Goal: Information Seeking & Learning: Find contact information

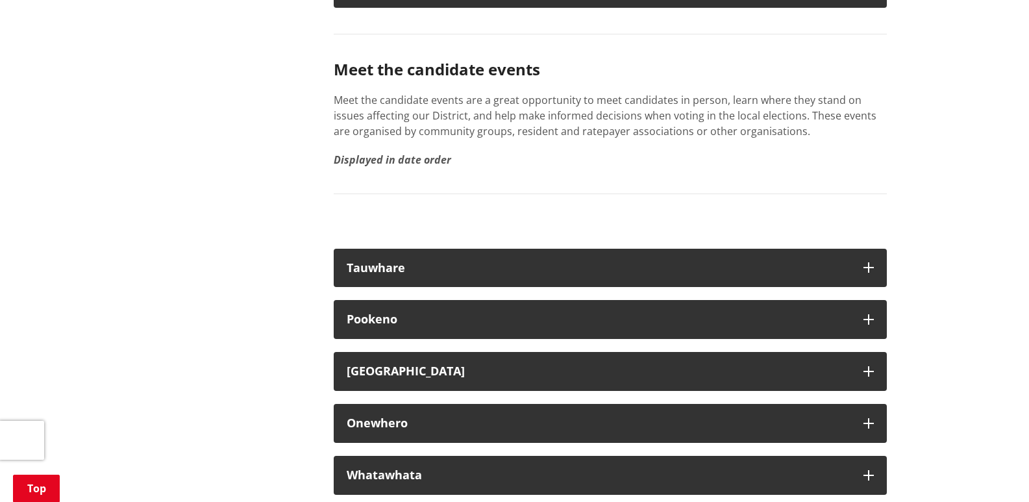
scroll to position [7206, 0]
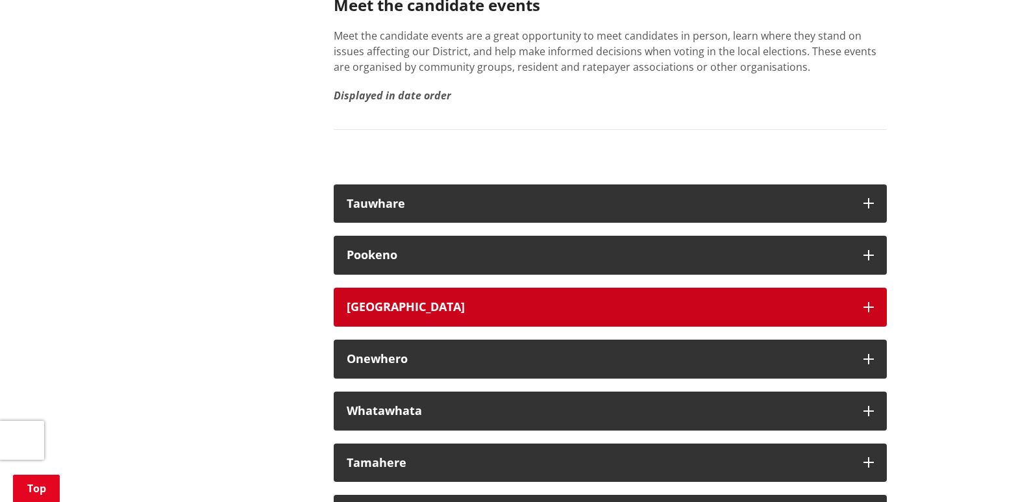
click at [865, 327] on button "[GEOGRAPHIC_DATA]" at bounding box center [610, 307] width 553 height 39
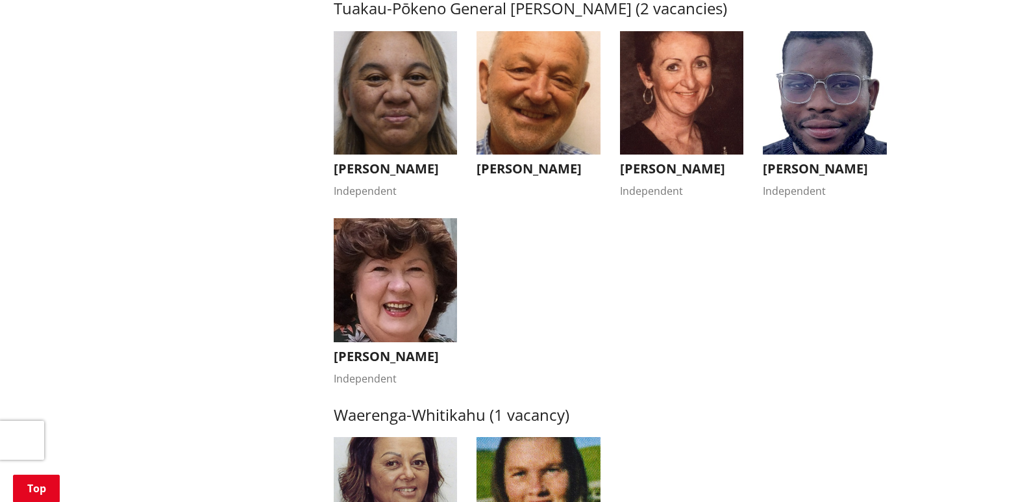
scroll to position [2207, 0]
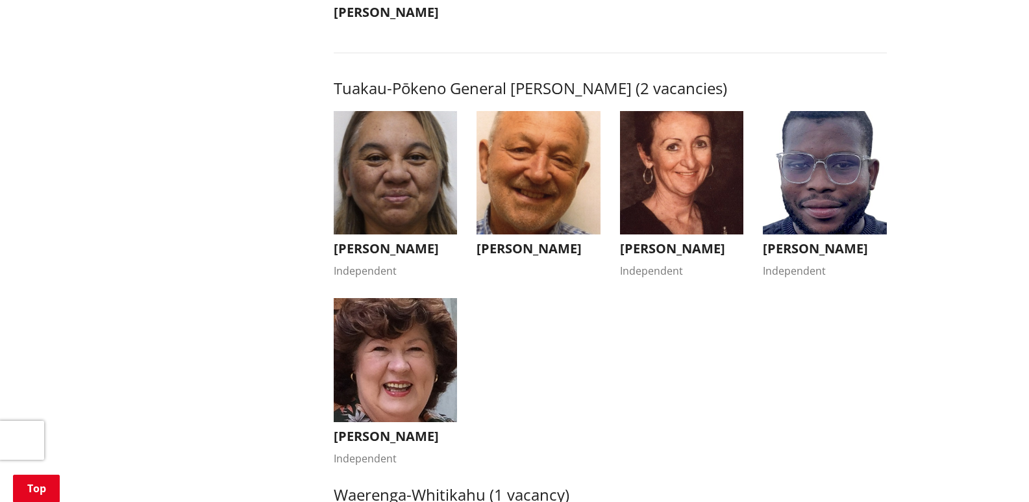
click at [413, 246] on h3 "[PERSON_NAME]" at bounding box center [396, 249] width 124 height 16
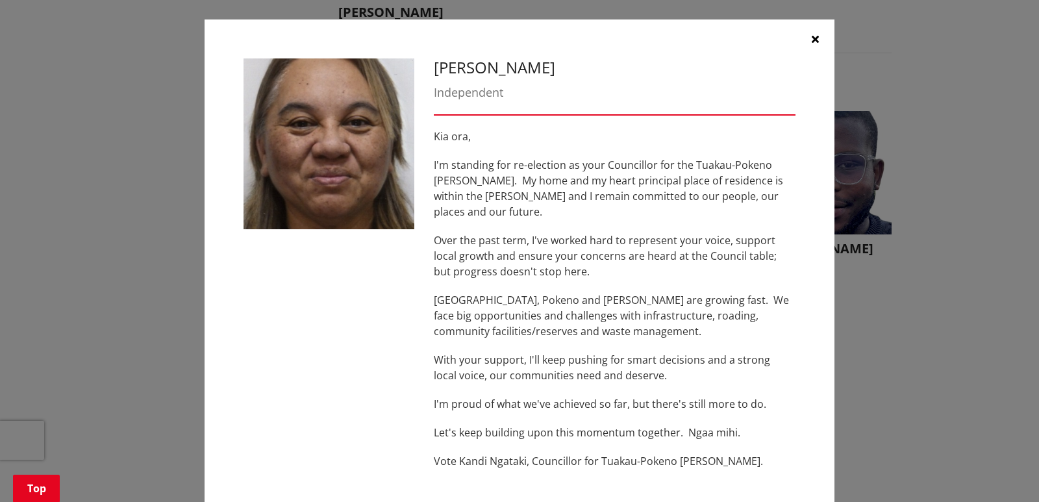
click at [812, 36] on icon "button" at bounding box center [815, 39] width 7 height 10
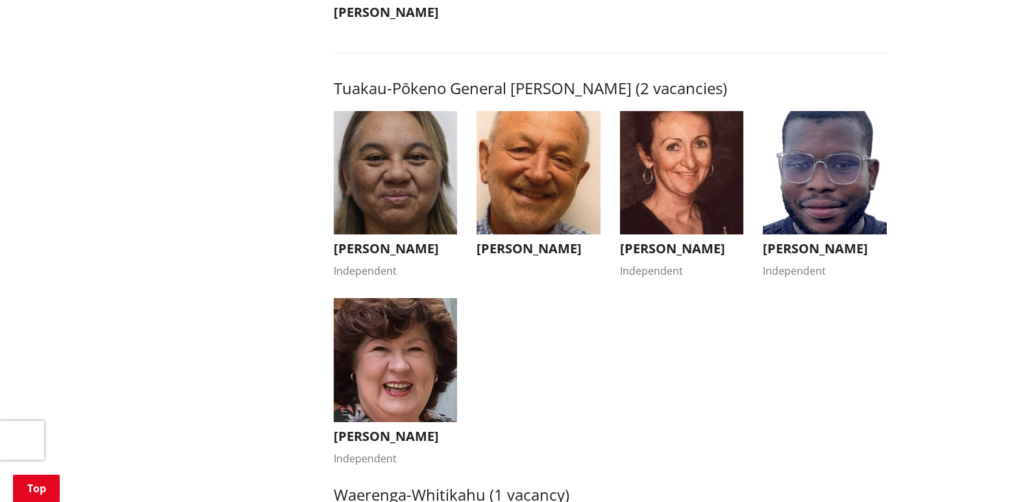
click at [534, 248] on h3 "[PERSON_NAME]" at bounding box center [539, 249] width 124 height 16
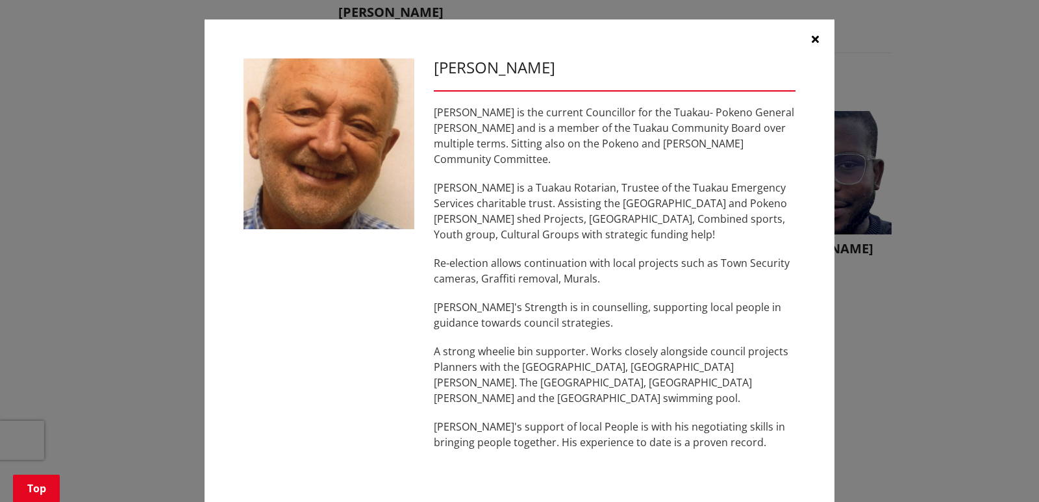
click at [812, 36] on icon "button" at bounding box center [815, 39] width 7 height 10
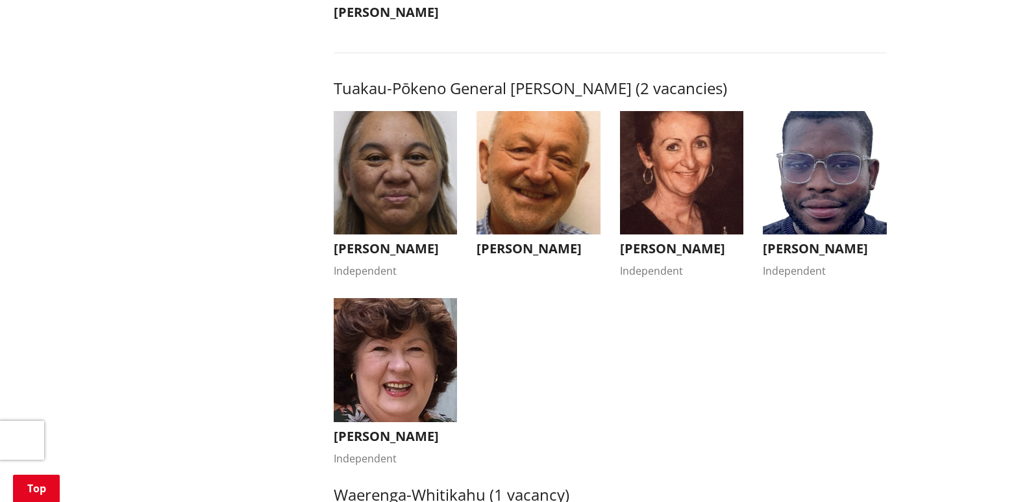
click at [656, 247] on h3 "[PERSON_NAME]" at bounding box center [682, 249] width 124 height 16
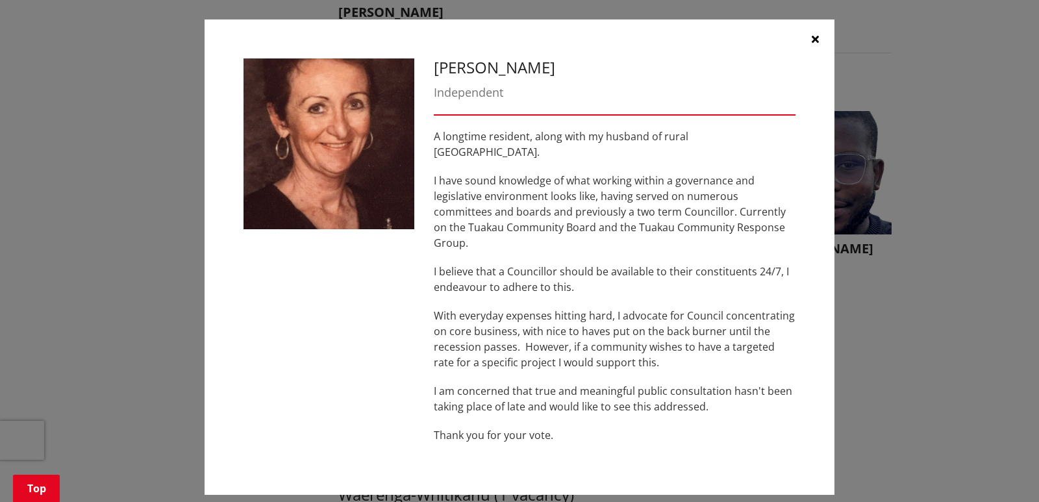
click at [813, 44] on icon "button" at bounding box center [815, 39] width 7 height 10
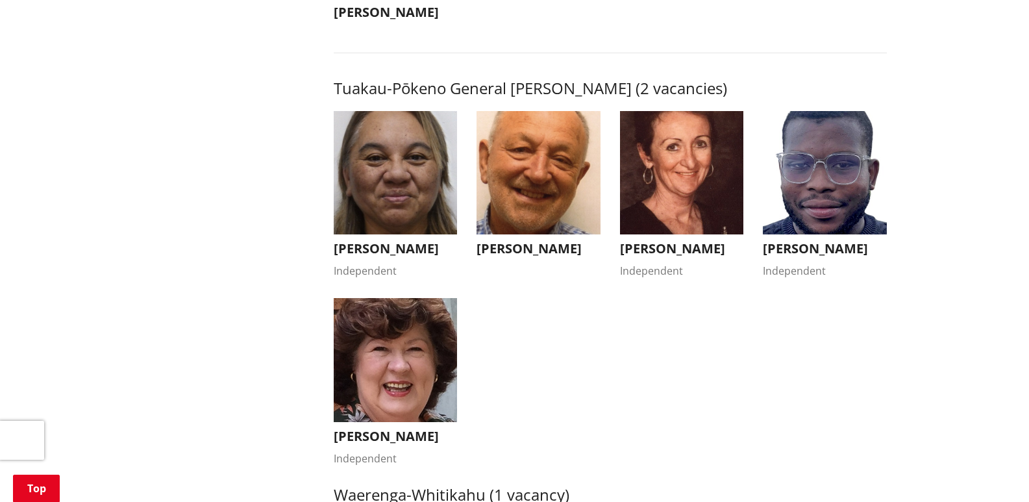
click at [784, 251] on h3 "[PERSON_NAME]" at bounding box center [825, 249] width 124 height 16
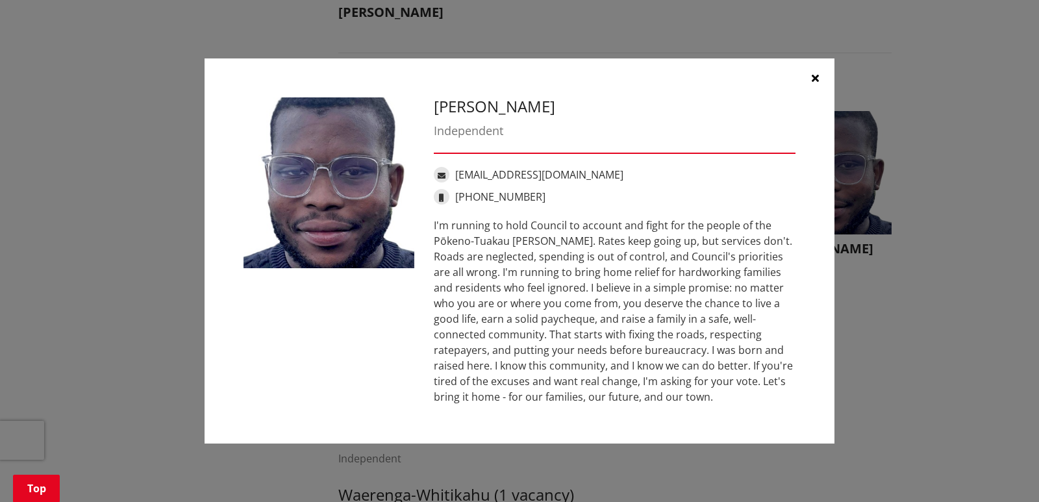
click at [813, 77] on icon "button" at bounding box center [815, 78] width 7 height 10
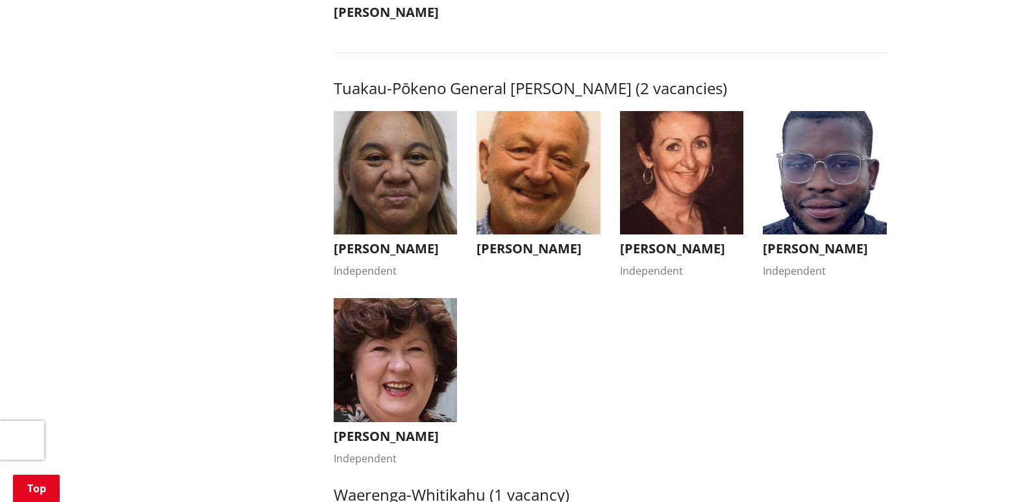
click at [402, 444] on h3 "[PERSON_NAME]" at bounding box center [396, 436] width 124 height 16
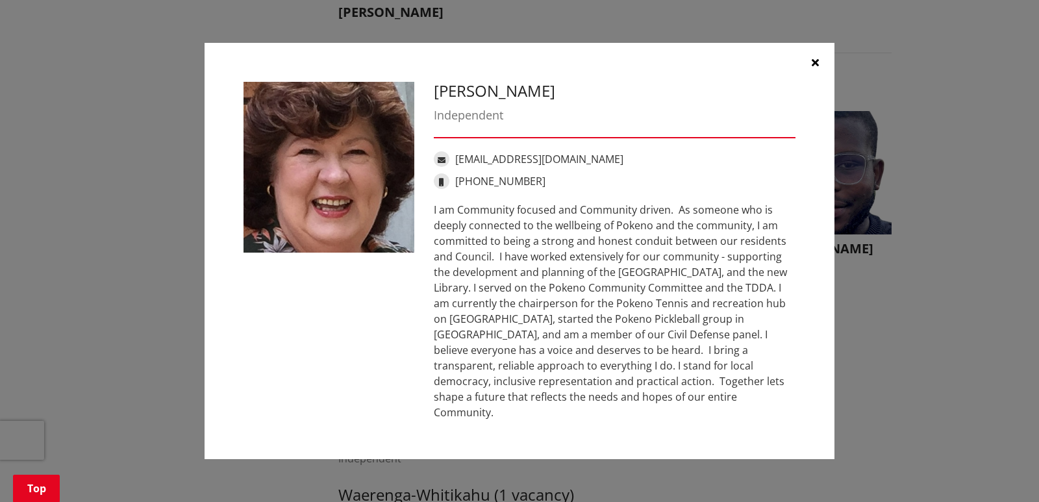
click at [815, 68] on icon "button" at bounding box center [815, 62] width 7 height 10
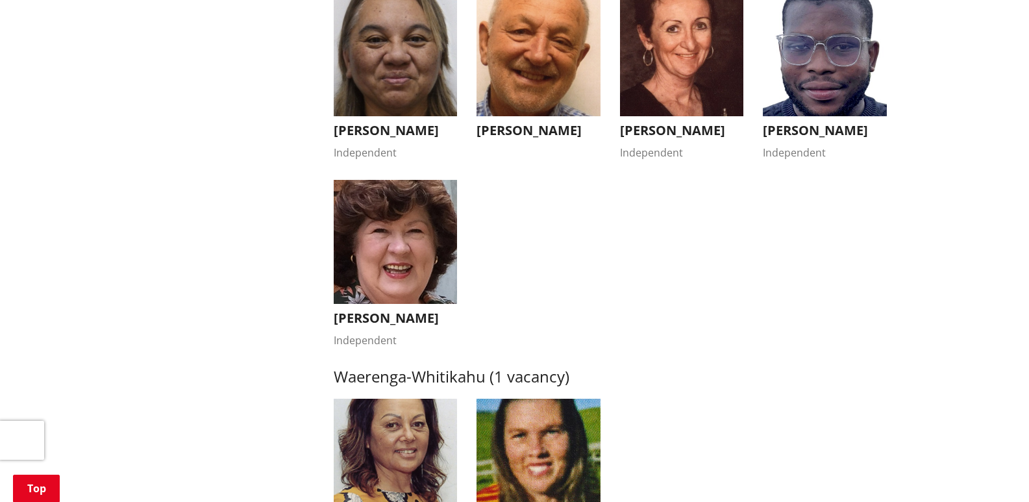
scroll to position [2402, 0]
